Goal: Find specific page/section: Find specific page/section

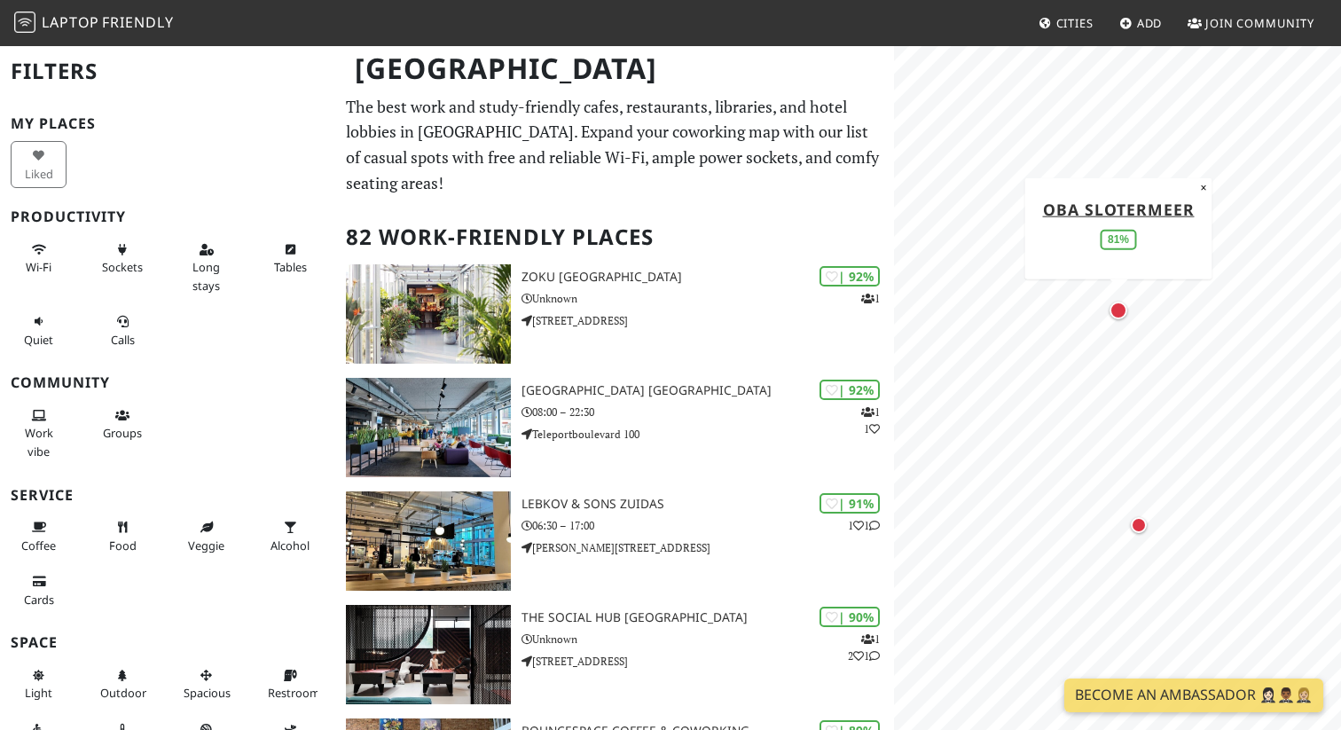
click at [1118, 315] on div "Map marker" at bounding box center [1119, 311] width 18 height 18
click at [1125, 322] on div "Map marker" at bounding box center [1125, 323] width 16 height 16
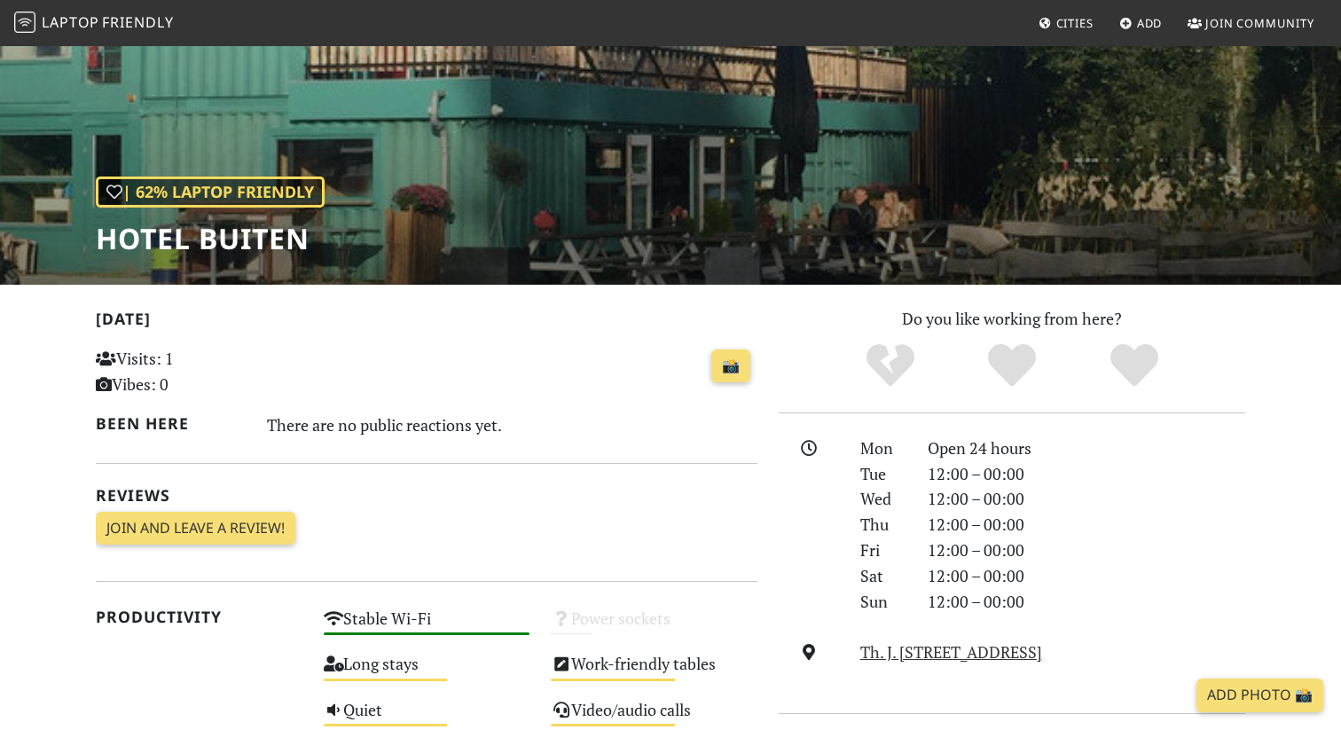
scroll to position [118, 0]
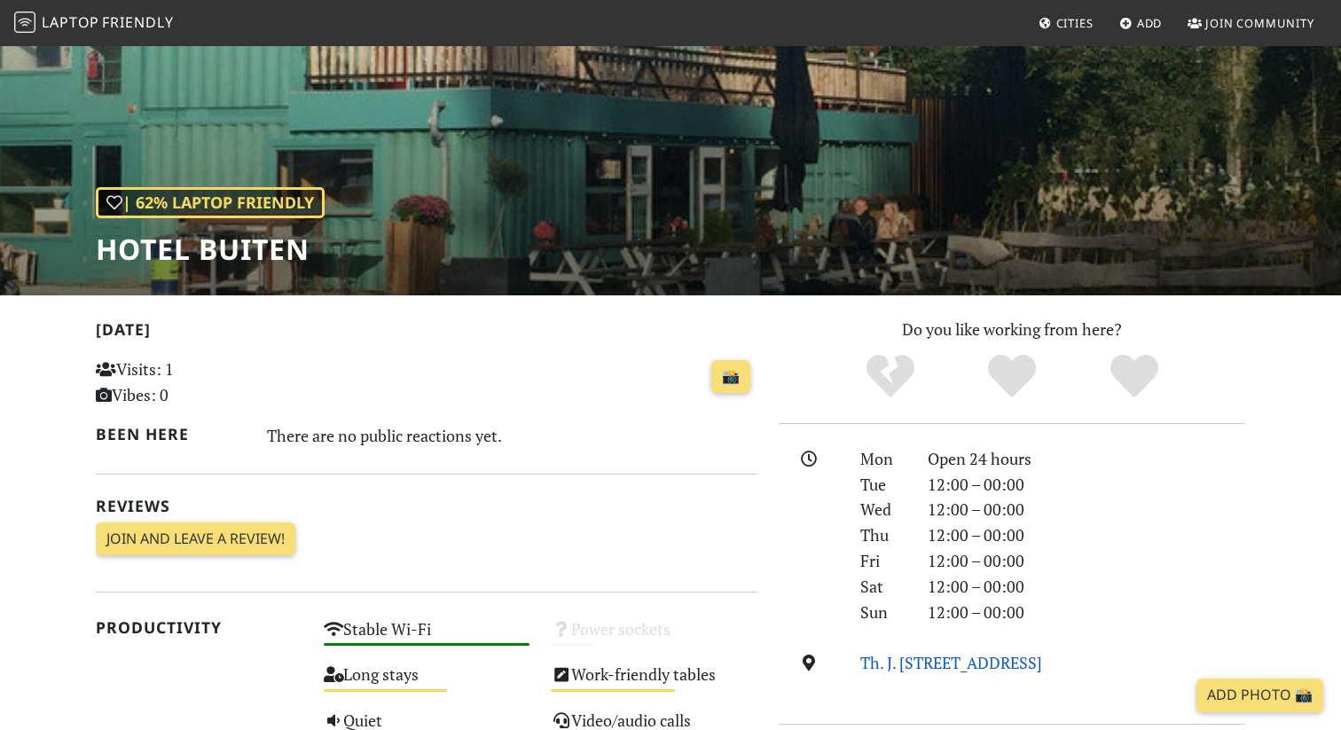
click at [914, 667] on link "Th. J. Lammerslaan 3, 1064 DH, Amsterdam" at bounding box center [951, 662] width 182 height 21
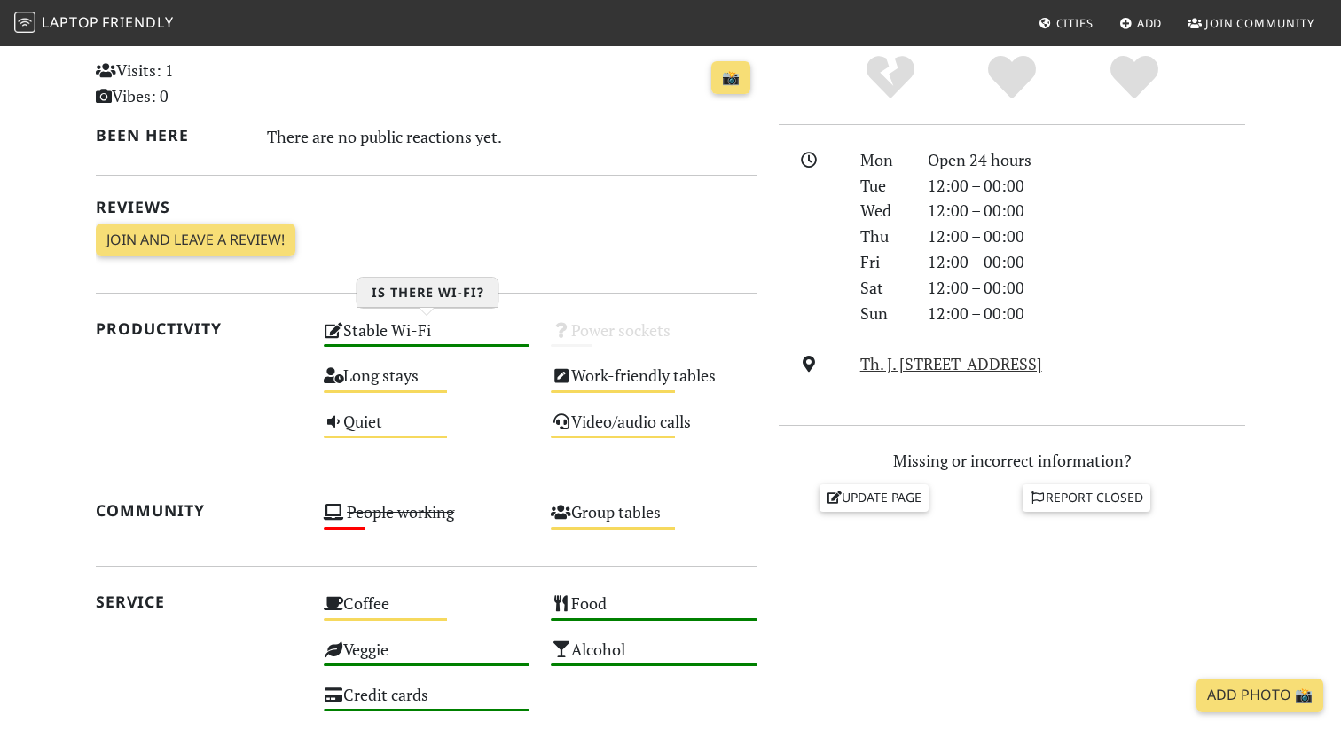
scroll to position [439, 0]
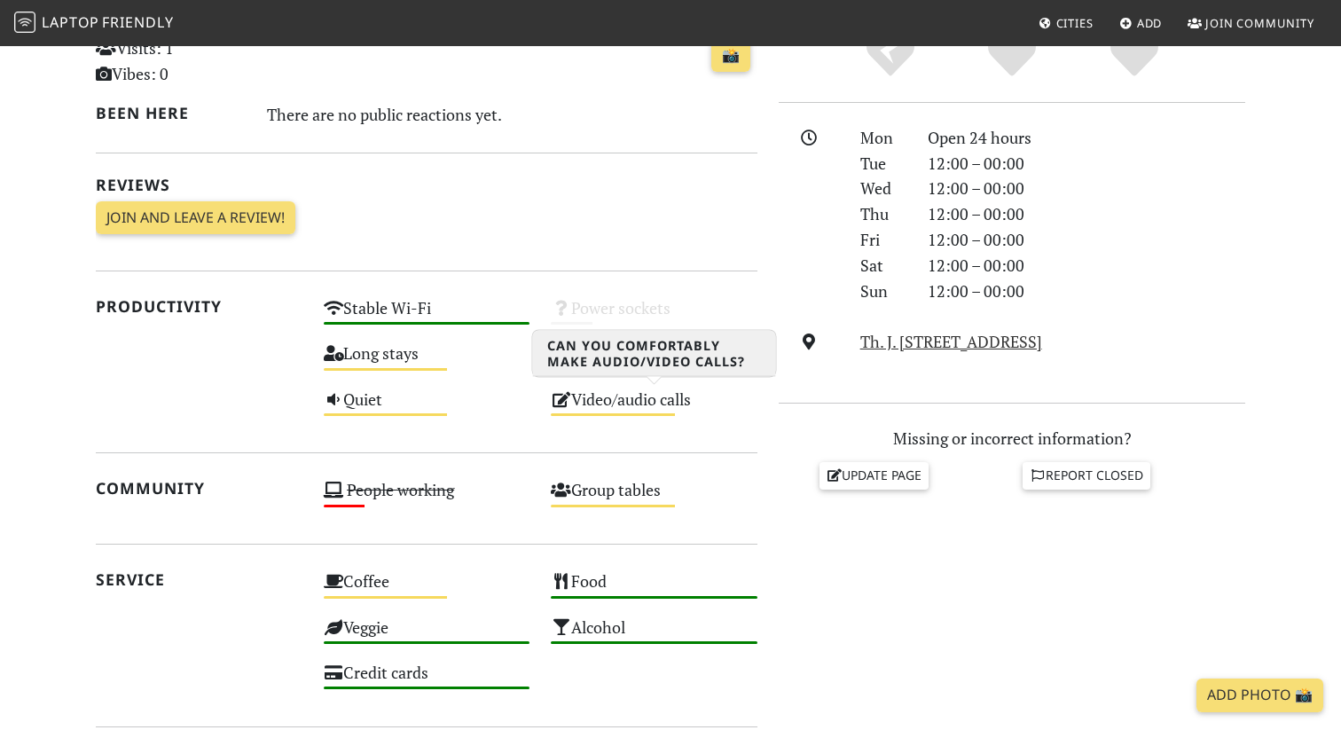
click at [579, 404] on div "Video/audio calls Medium" at bounding box center [654, 407] width 228 height 45
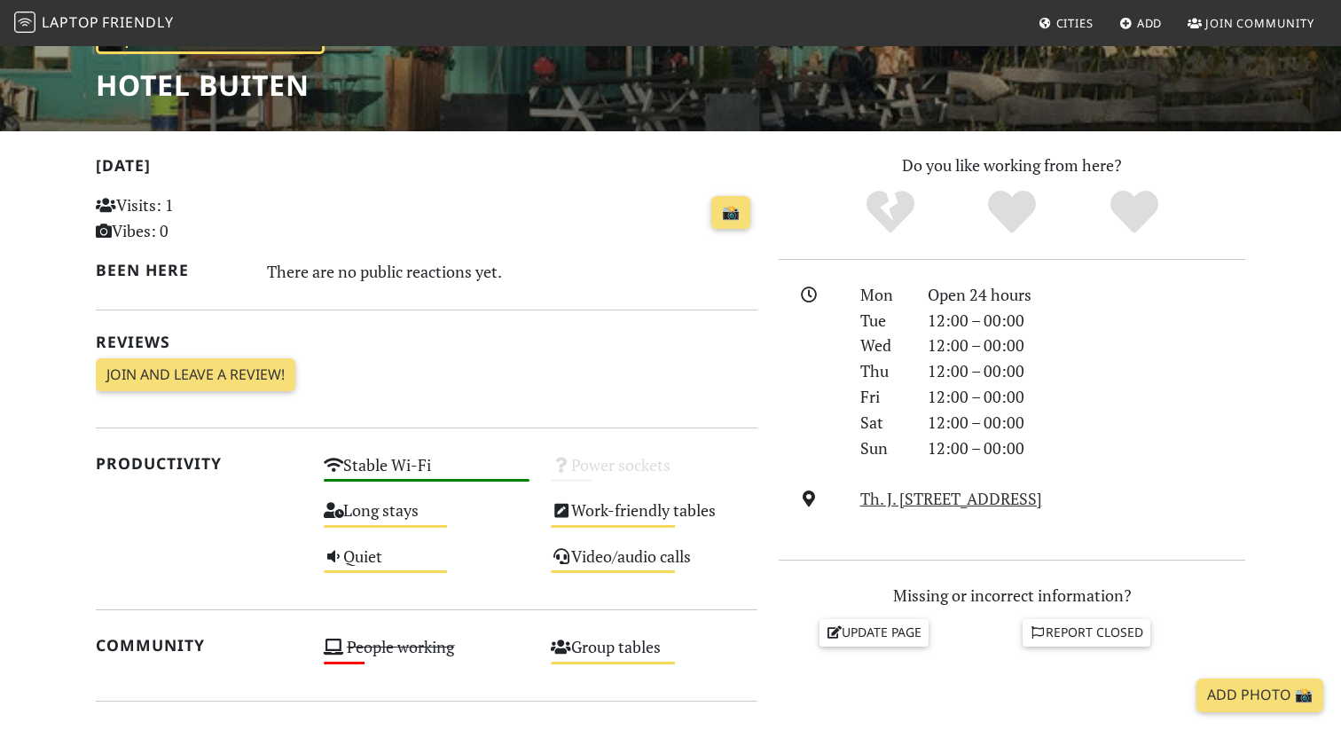
scroll to position [0, 0]
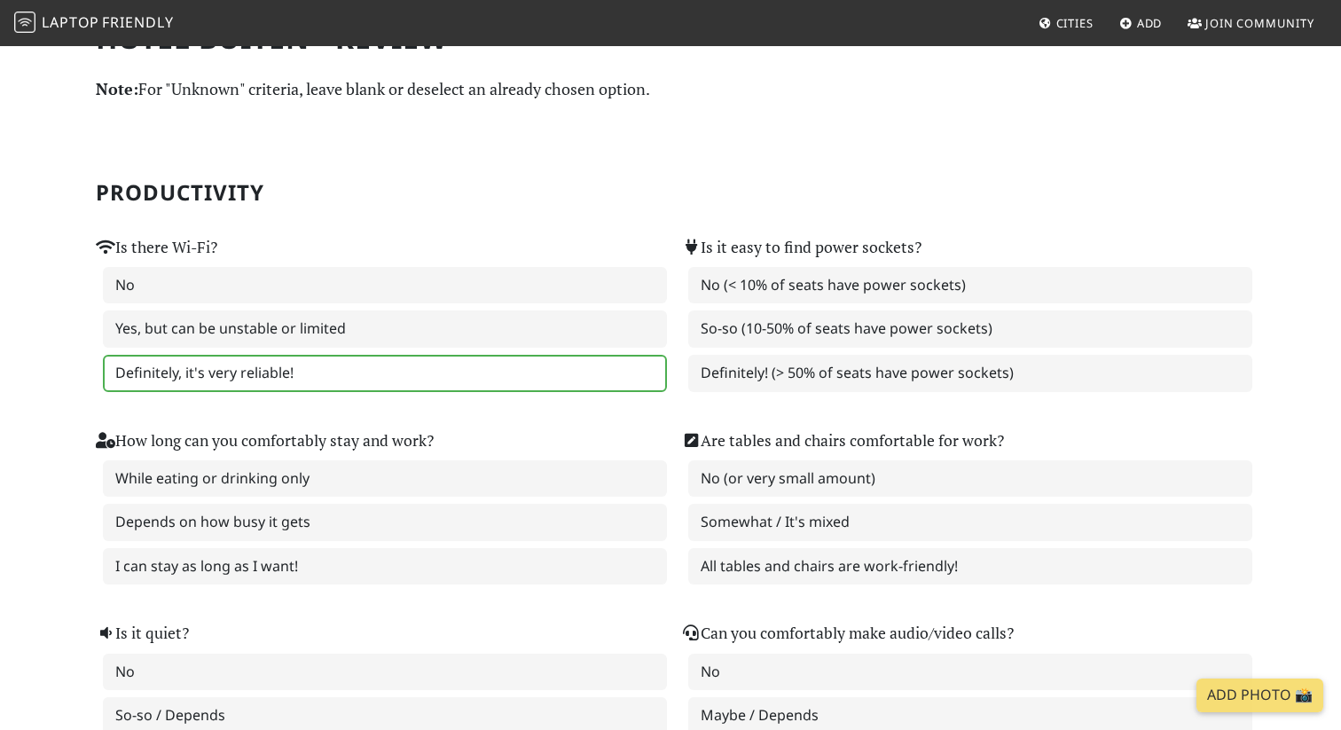
scroll to position [32, 0]
